Goal: Task Accomplishment & Management: Complete application form

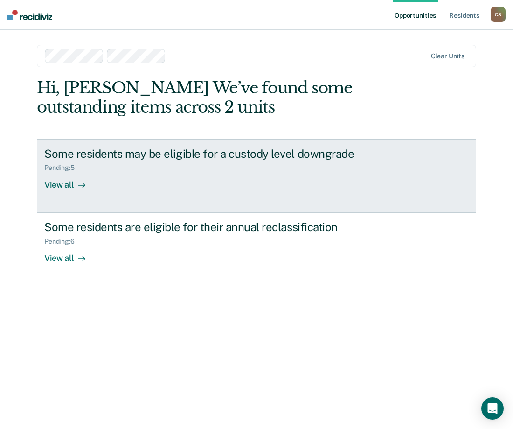
click at [319, 193] on link "Some residents may be eligible for a custody level downgrade Pending : 5 View a…" at bounding box center [256, 176] width 439 height 74
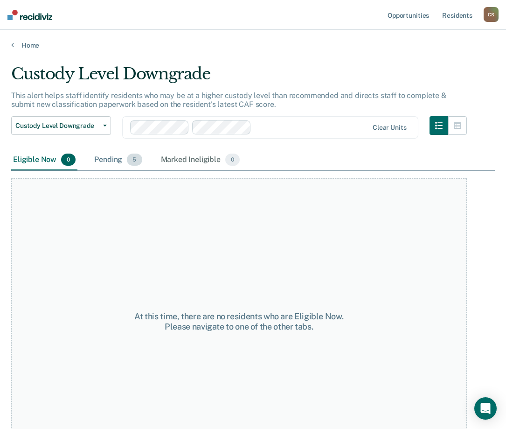
click at [128, 158] on span "5" at bounding box center [134, 159] width 15 height 12
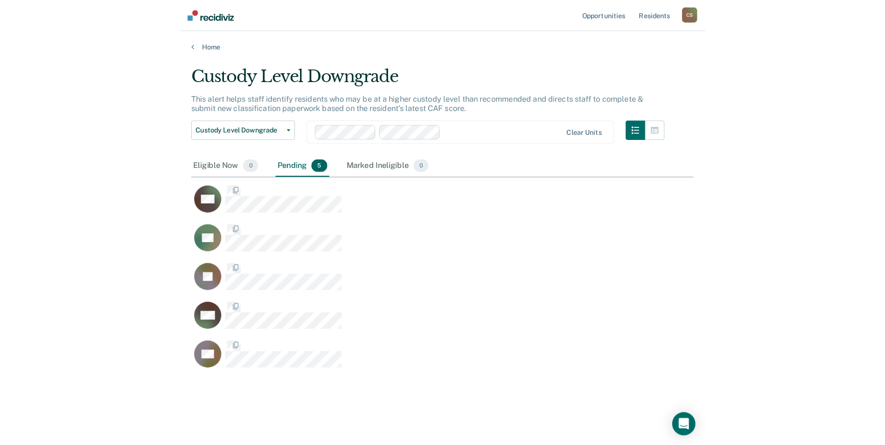
scroll to position [290, 477]
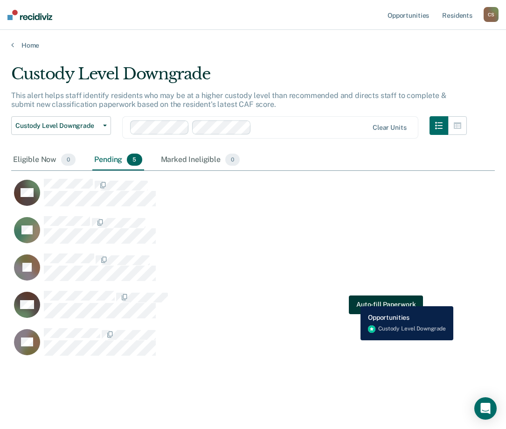
click at [354, 299] on button "Auto-fill Paperwork" at bounding box center [386, 304] width 74 height 19
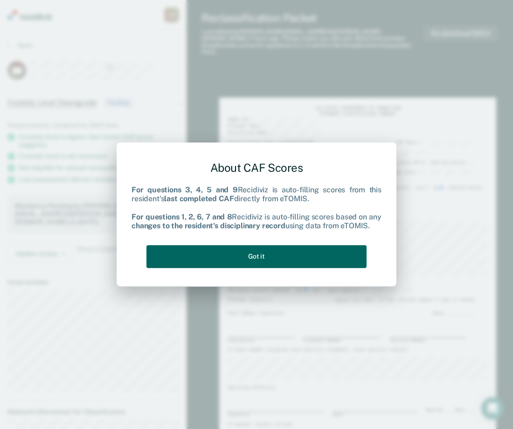
click at [215, 250] on button "Got it" at bounding box center [256, 256] width 220 height 23
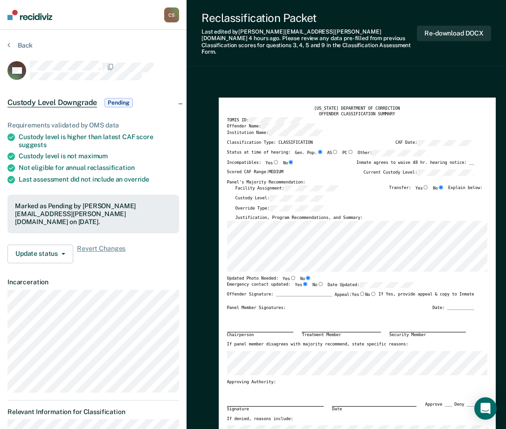
type textarea "x"
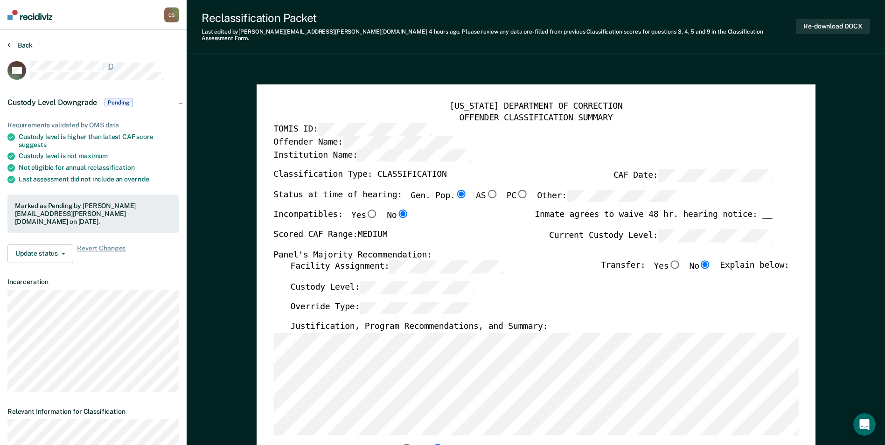
click at [27, 45] on button "Back" at bounding box center [19, 45] width 25 height 8
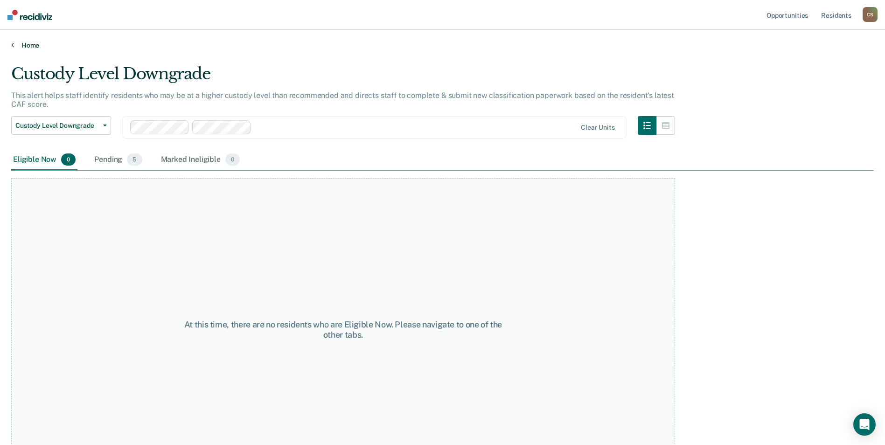
click at [34, 44] on link "Home" at bounding box center [442, 45] width 863 height 8
